Goal: Obtain resource: Obtain resource

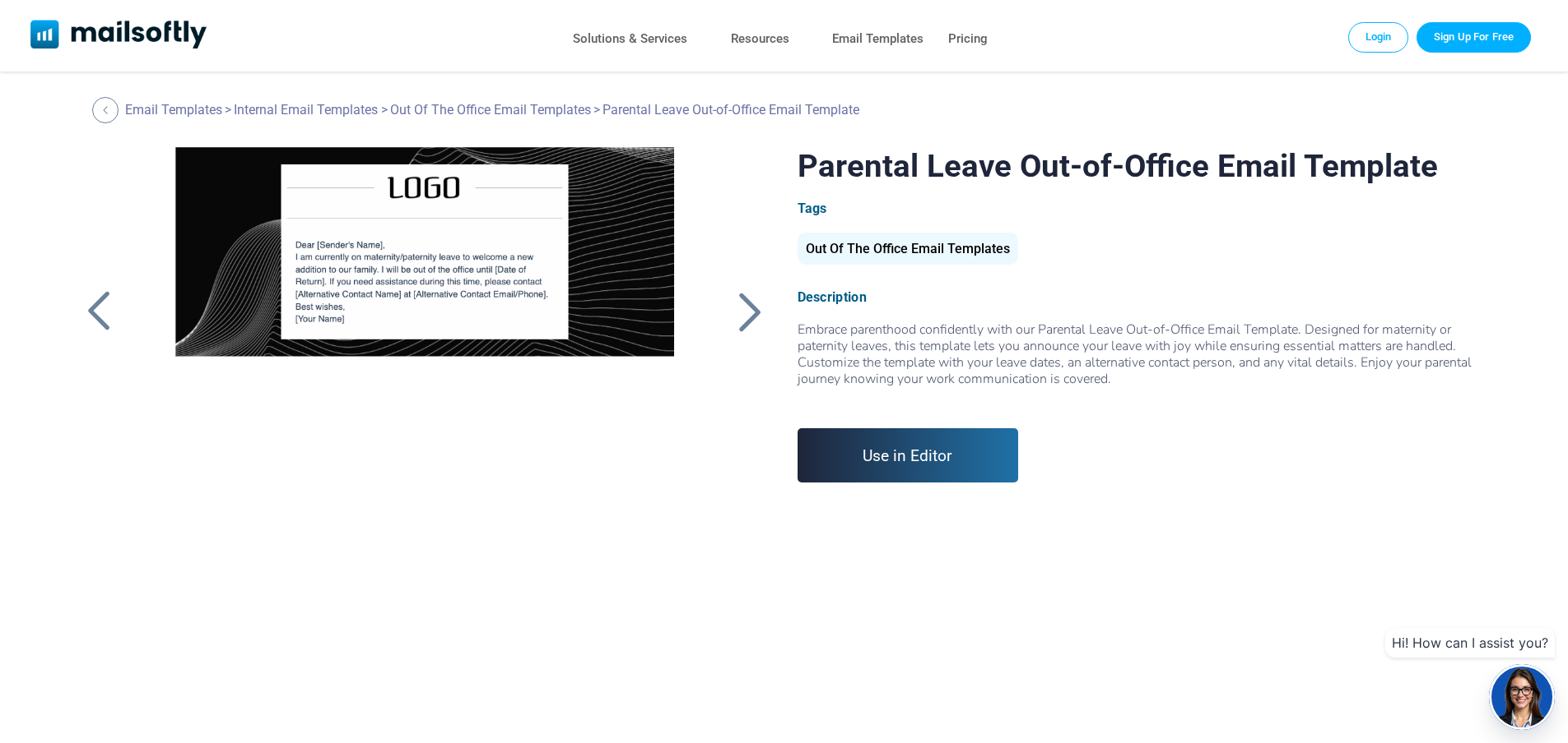
scroll to position [1152, 92]
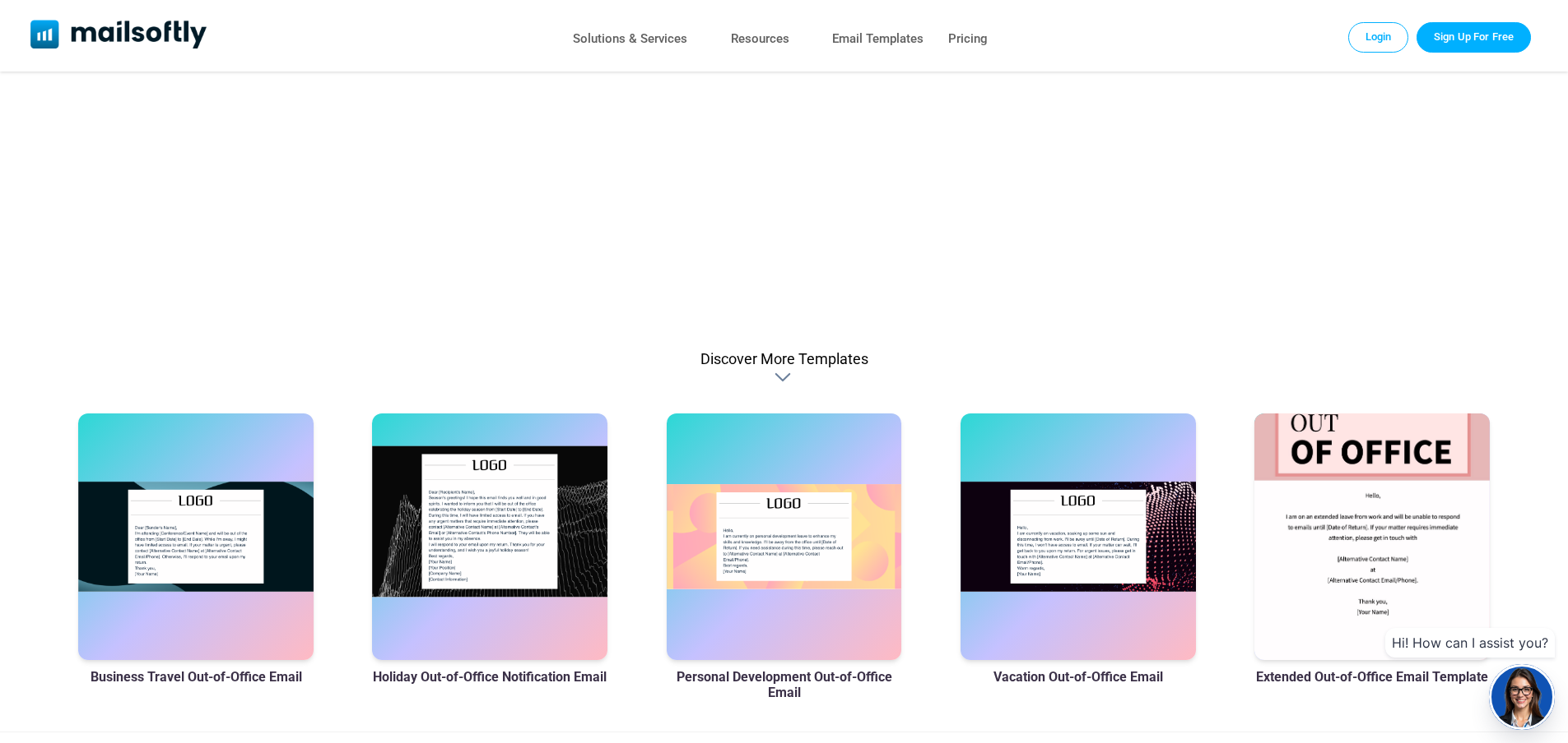
scroll to position [905, 0]
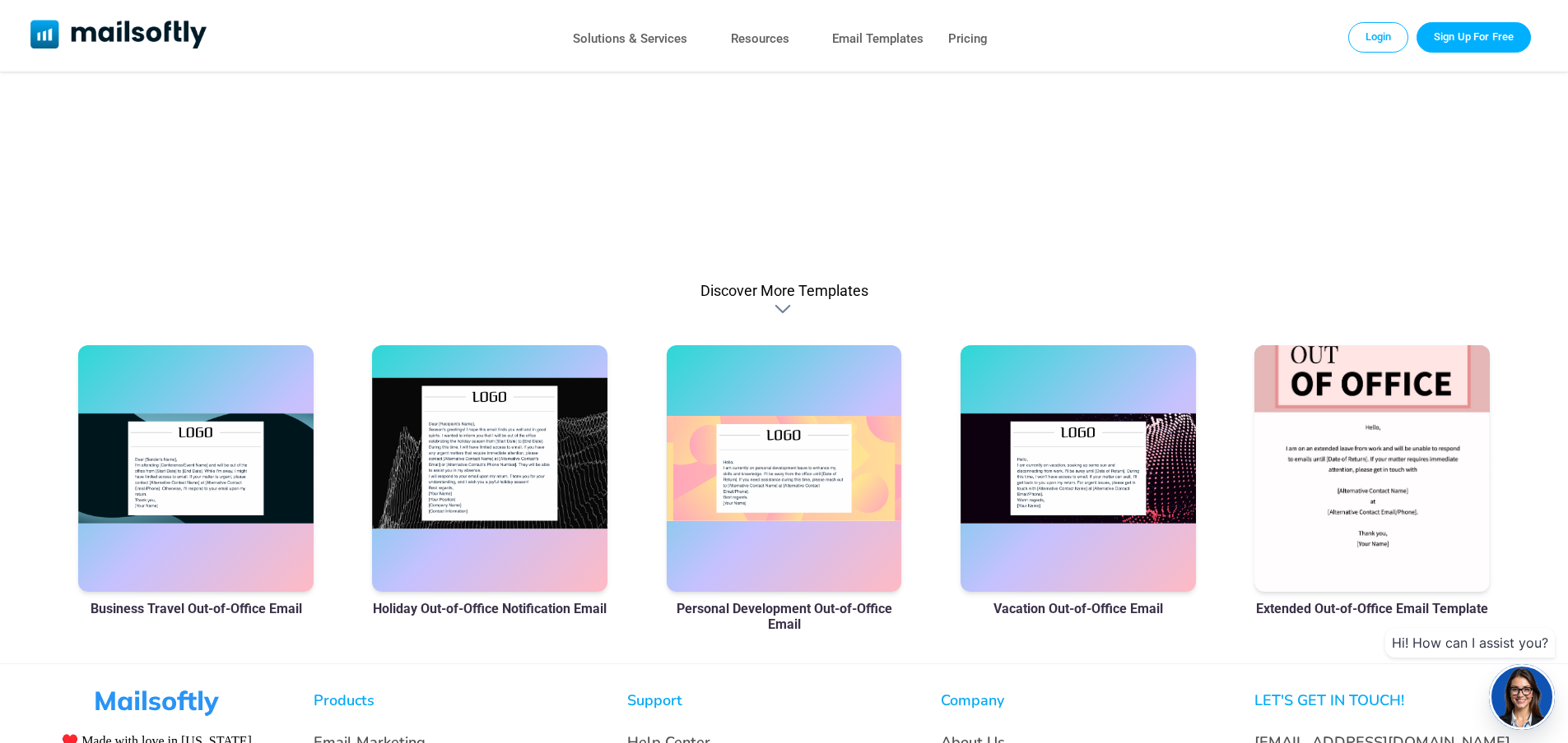
click at [465, 464] on div at bounding box center [490, 469] width 236 height 247
